Goal: Task Accomplishment & Management: Manage account settings

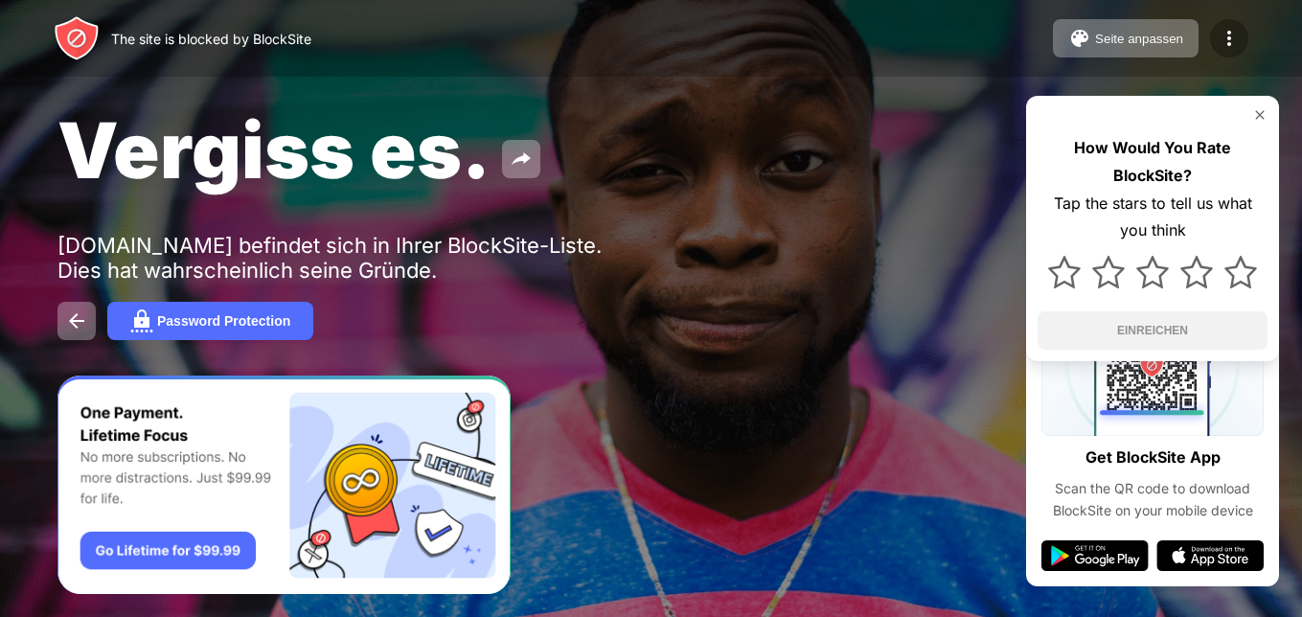
click at [1225, 39] on img at bounding box center [1229, 38] width 23 height 23
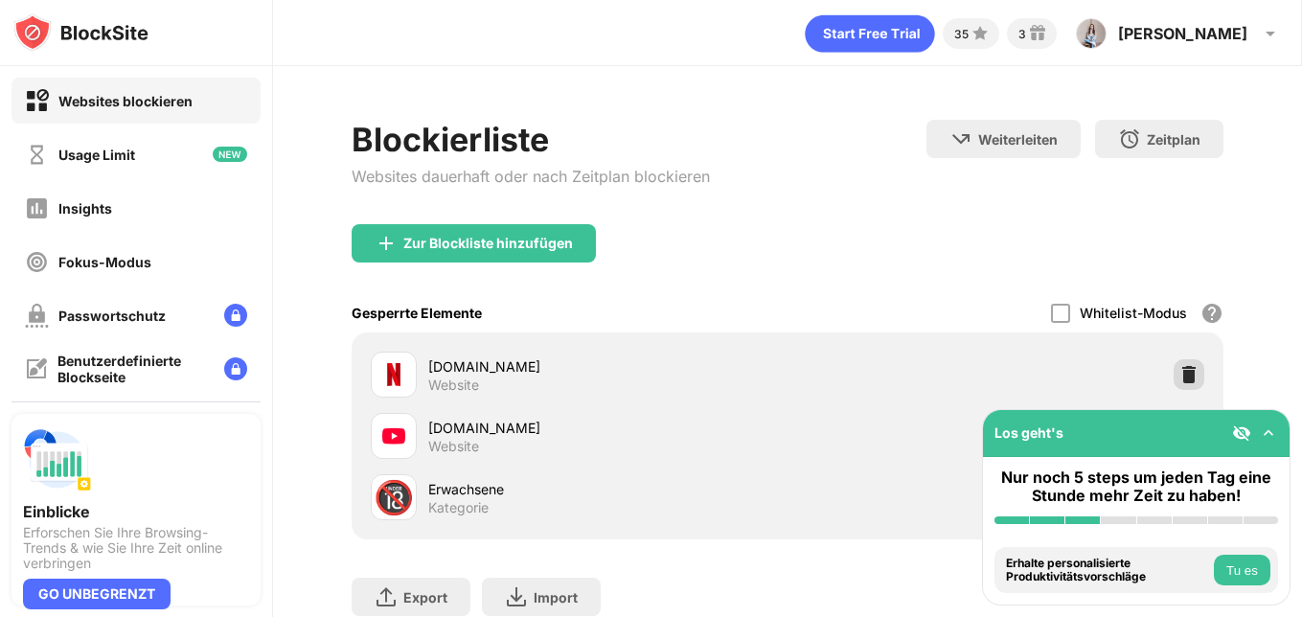
click at [1191, 373] on img at bounding box center [1188, 374] width 19 height 19
